Goal: Transaction & Acquisition: Purchase product/service

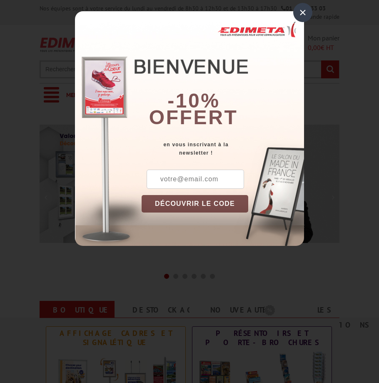
click at [302, 7] on div "×" at bounding box center [302, 12] width 19 height 19
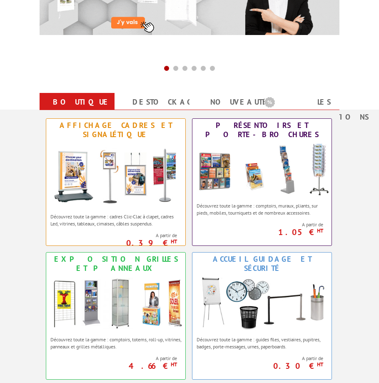
scroll to position [208, 0]
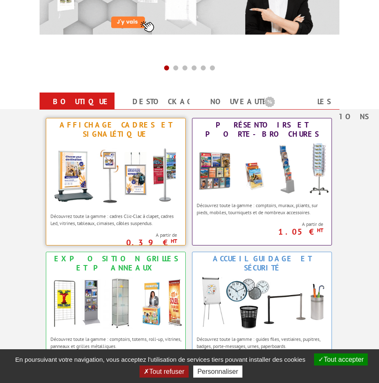
click at [150, 172] on img at bounding box center [115, 174] width 139 height 67
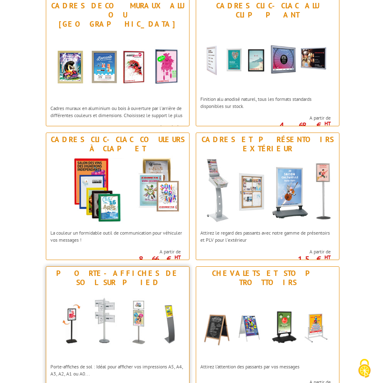
click at [142, 303] on img at bounding box center [117, 324] width 143 height 70
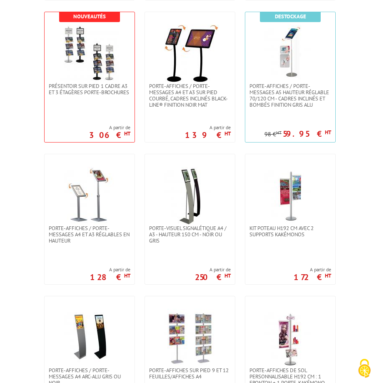
scroll to position [1374, 0]
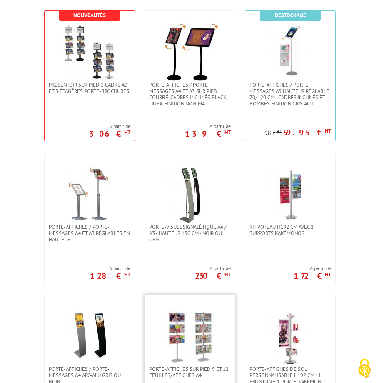
click at [209, 313] on img at bounding box center [190, 336] width 58 height 58
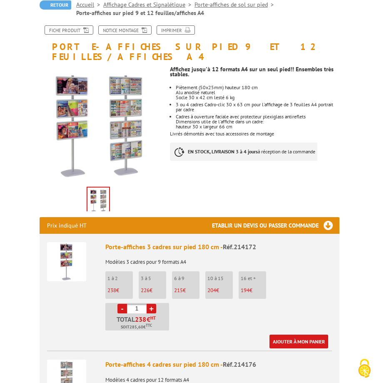
scroll to position [125, 0]
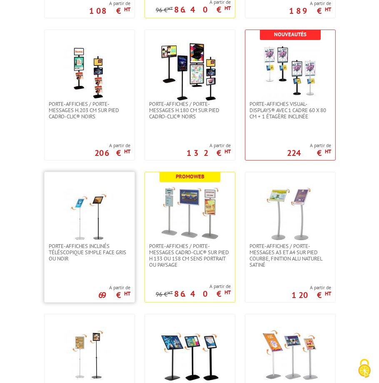
scroll to position [891, 0]
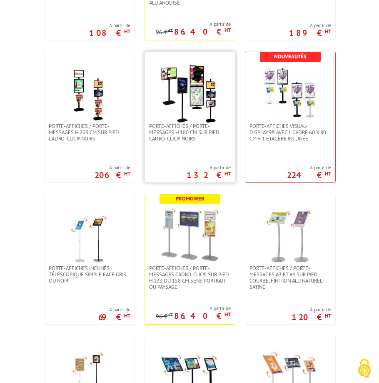
click at [209, 80] on img at bounding box center [190, 94] width 58 height 58
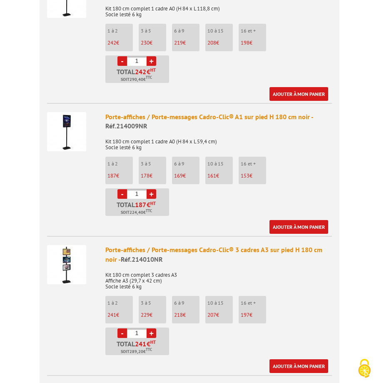
scroll to position [749, 0]
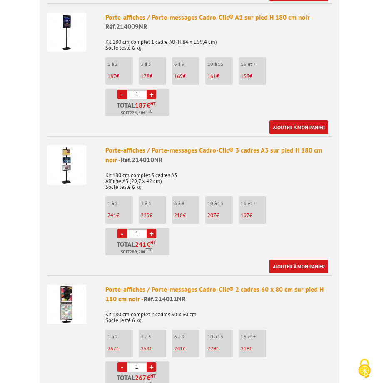
click at [75, 209] on li "Porte-affiches / Porte-messages Cadro-Clic® 3 cadres A3 sur pied H 180 cm noir …" at bounding box center [189, 204] width 285 height 137
click at [64, 175] on img at bounding box center [66, 164] width 39 height 39
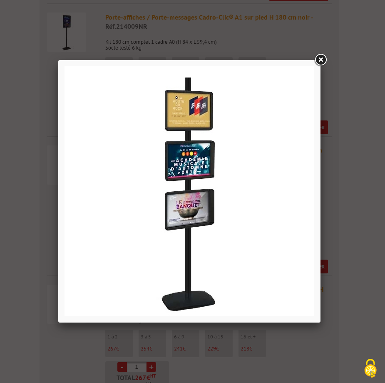
click at [320, 62] on link at bounding box center [320, 59] width 15 height 15
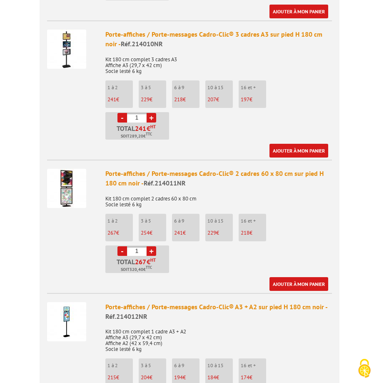
scroll to position [874, 0]
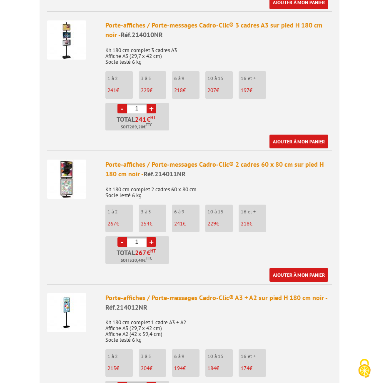
click at [67, 192] on img at bounding box center [66, 178] width 39 height 39
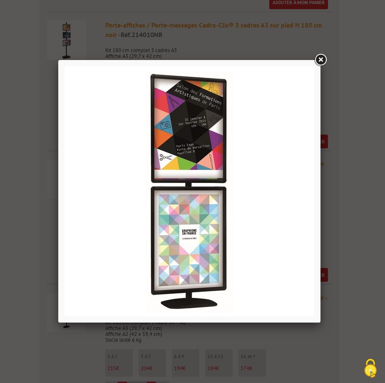
click at [321, 62] on link at bounding box center [320, 59] width 15 height 15
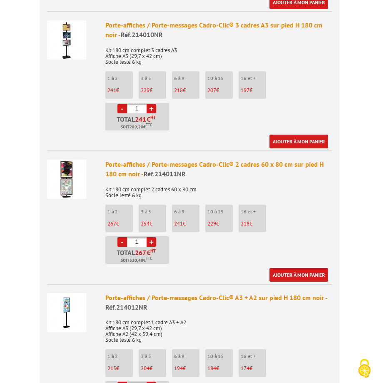
scroll to position [916, 0]
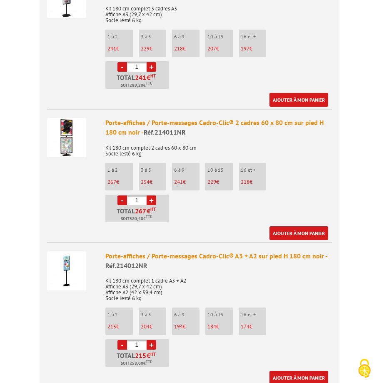
click at [69, 140] on img at bounding box center [66, 137] width 39 height 39
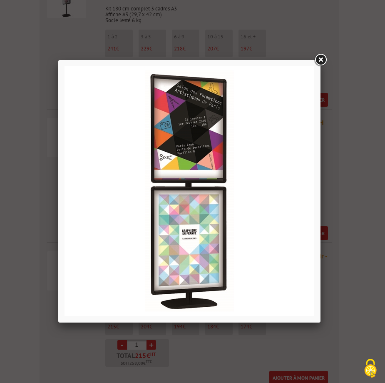
click at [323, 59] on link at bounding box center [320, 59] width 15 height 15
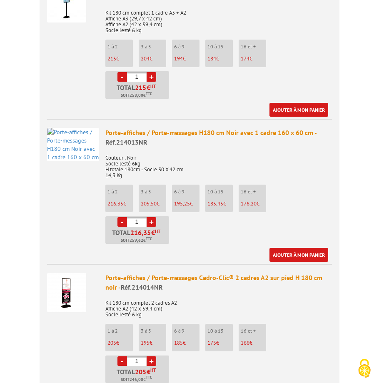
scroll to position [1291, 0]
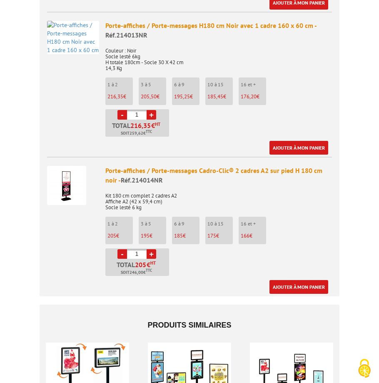
click at [70, 194] on img at bounding box center [66, 185] width 39 height 39
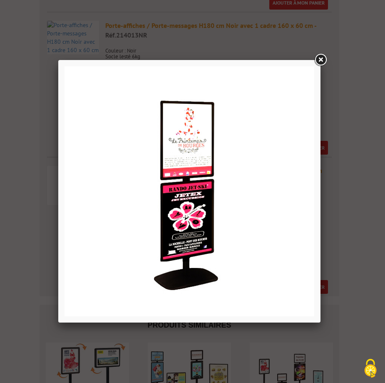
click at [318, 59] on link at bounding box center [320, 59] width 15 height 15
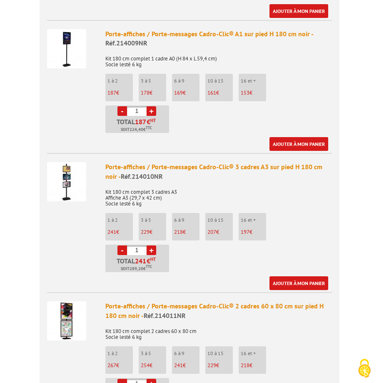
scroll to position [874, 0]
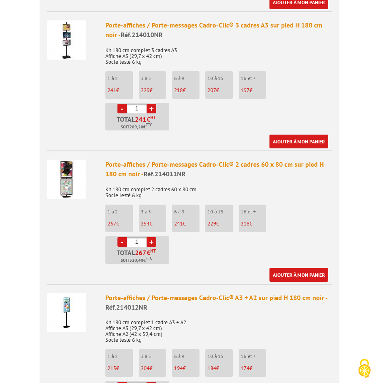
click at [150, 239] on link "+" at bounding box center [152, 242] width 10 height 10
type input "4"
